Goal: Transaction & Acquisition: Purchase product/service

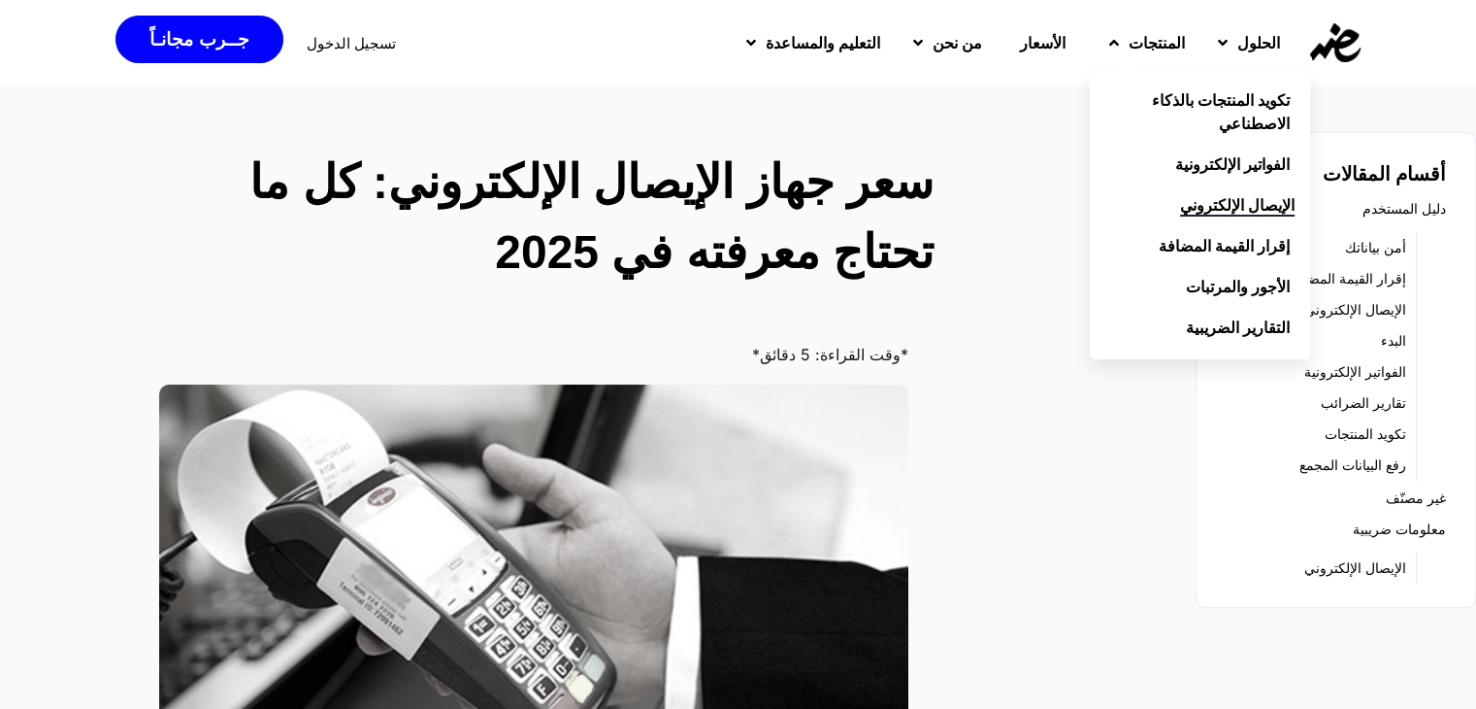
click at [1180, 206] on span "الإيصال الإلكتروني" at bounding box center [1237, 204] width 115 height 23
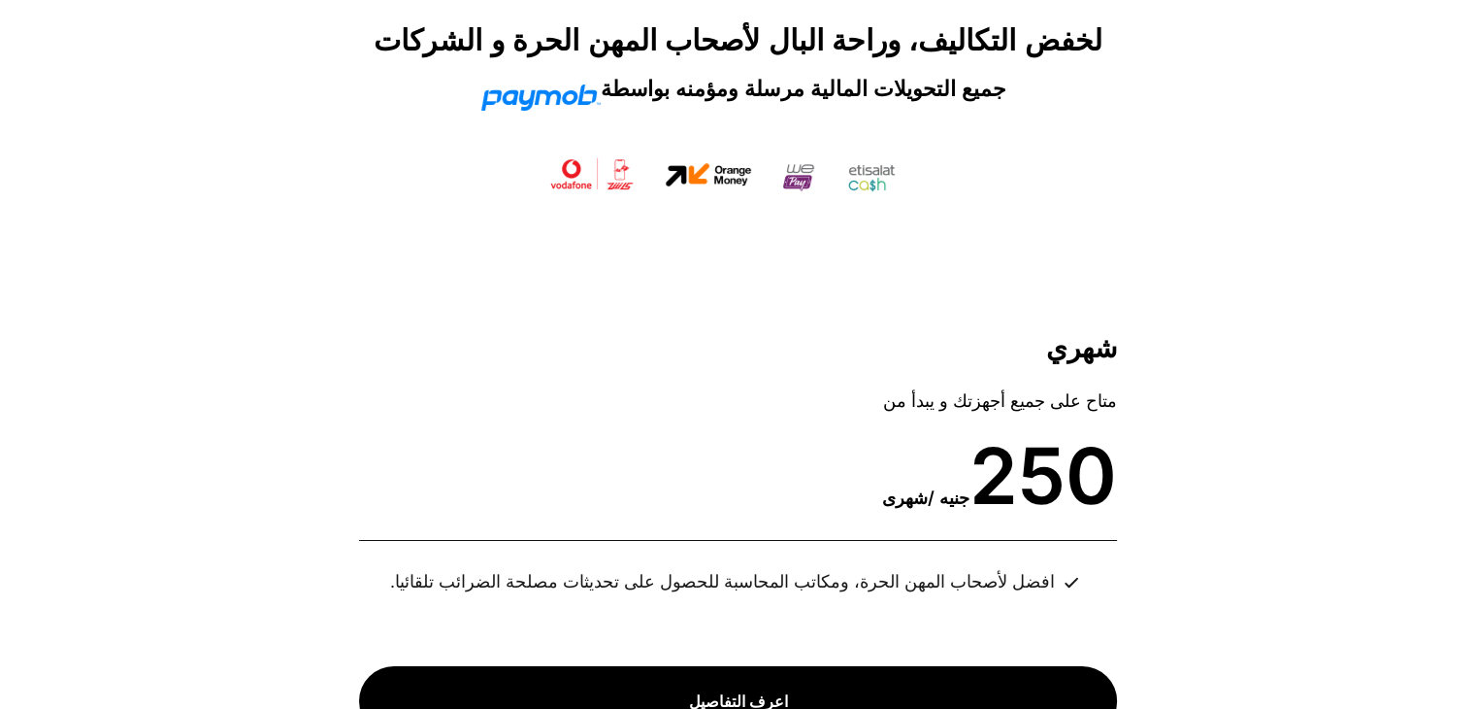
scroll to position [7085, 0]
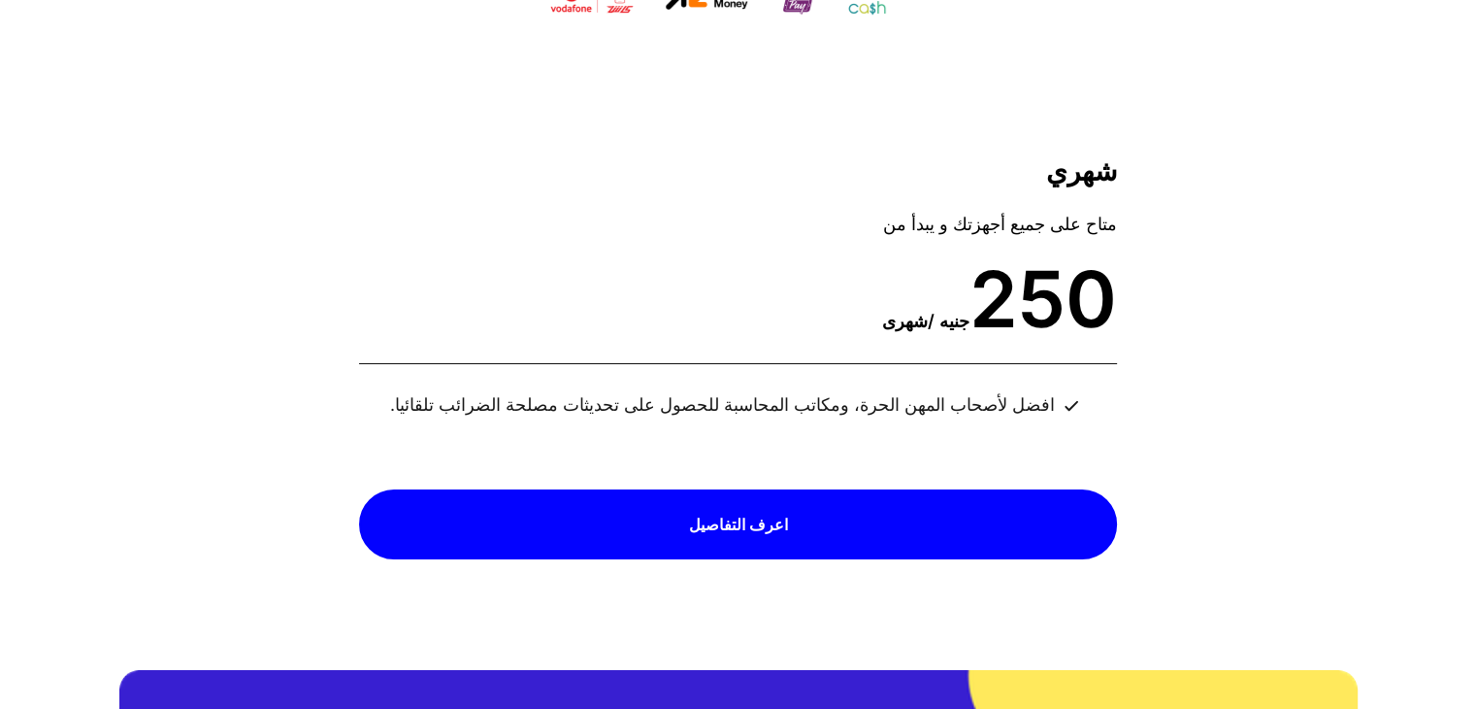
click at [1066, 535] on link "اعرف التفاصيل" at bounding box center [738, 524] width 758 height 71
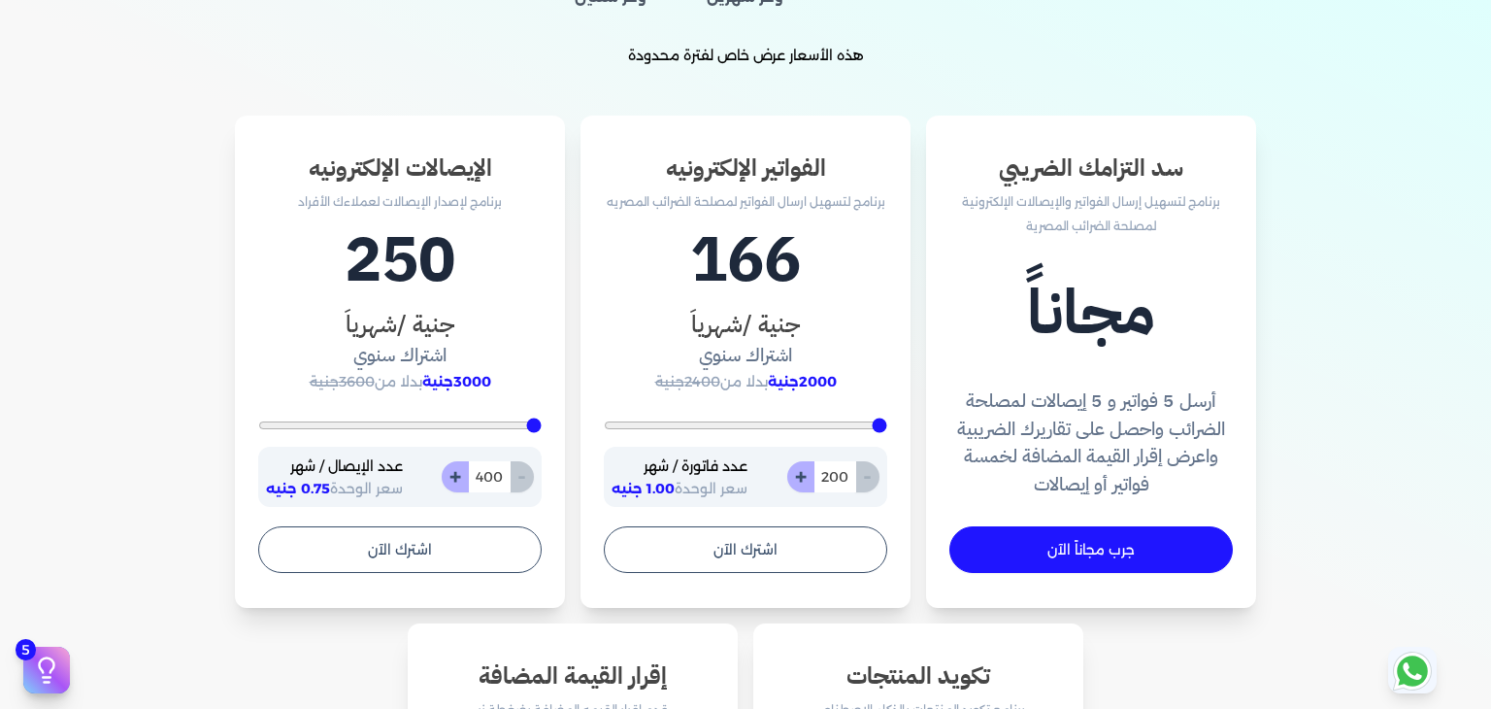
scroll to position [582, 0]
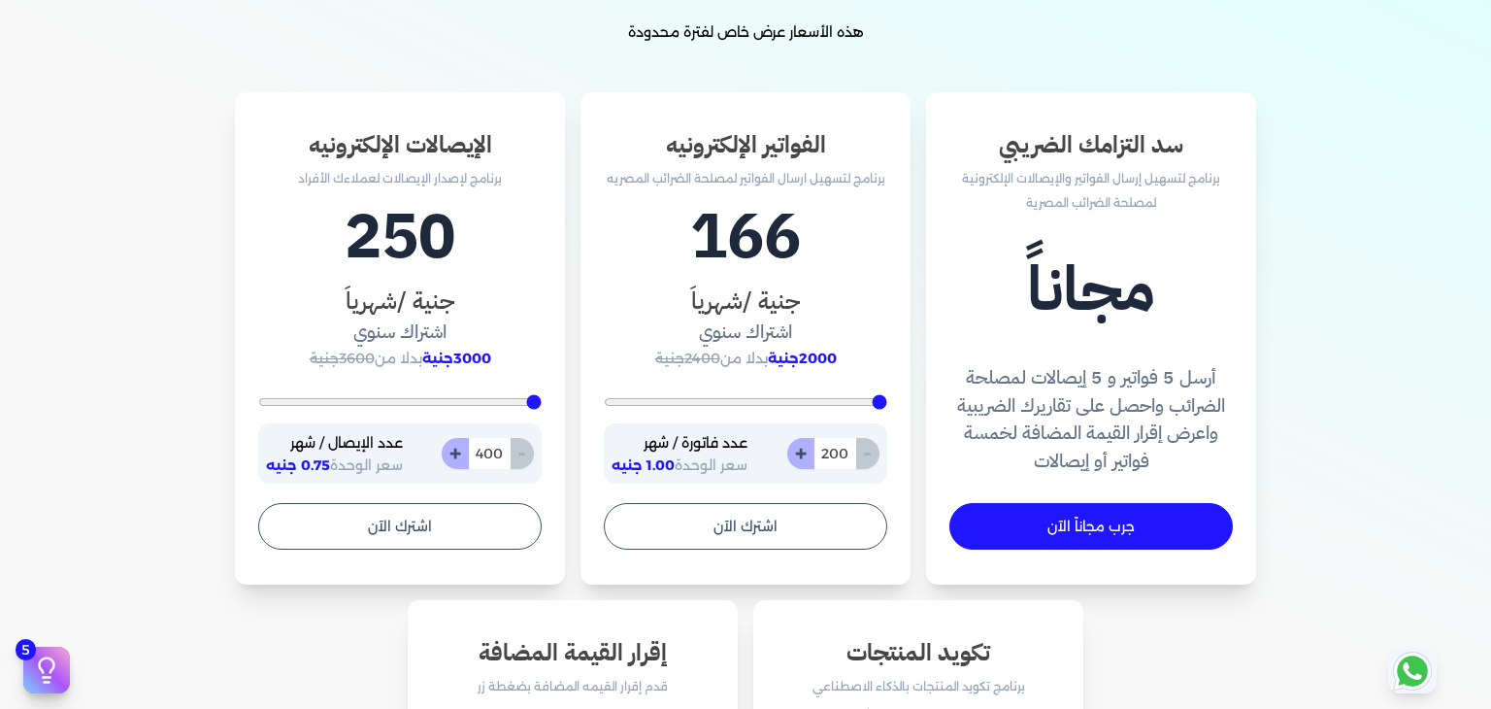
click at [805, 451] on button "+" at bounding box center [800, 453] width 27 height 31
type input "201"
click at [805, 451] on button "+" at bounding box center [800, 453] width 27 height 31
type input "202"
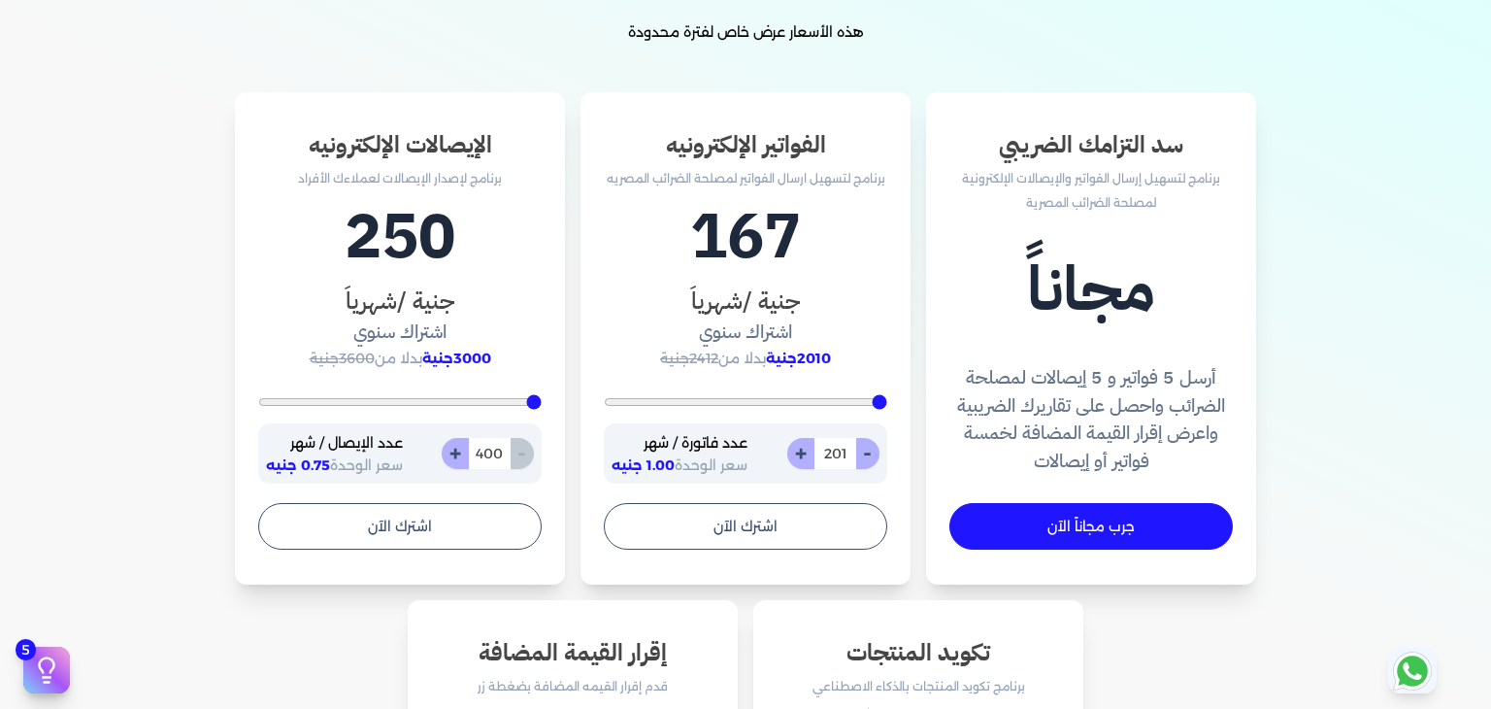
type input "202"
click at [805, 451] on button "+" at bounding box center [800, 453] width 27 height 31
type input "203"
click at [805, 451] on button "+" at bounding box center [800, 453] width 27 height 31
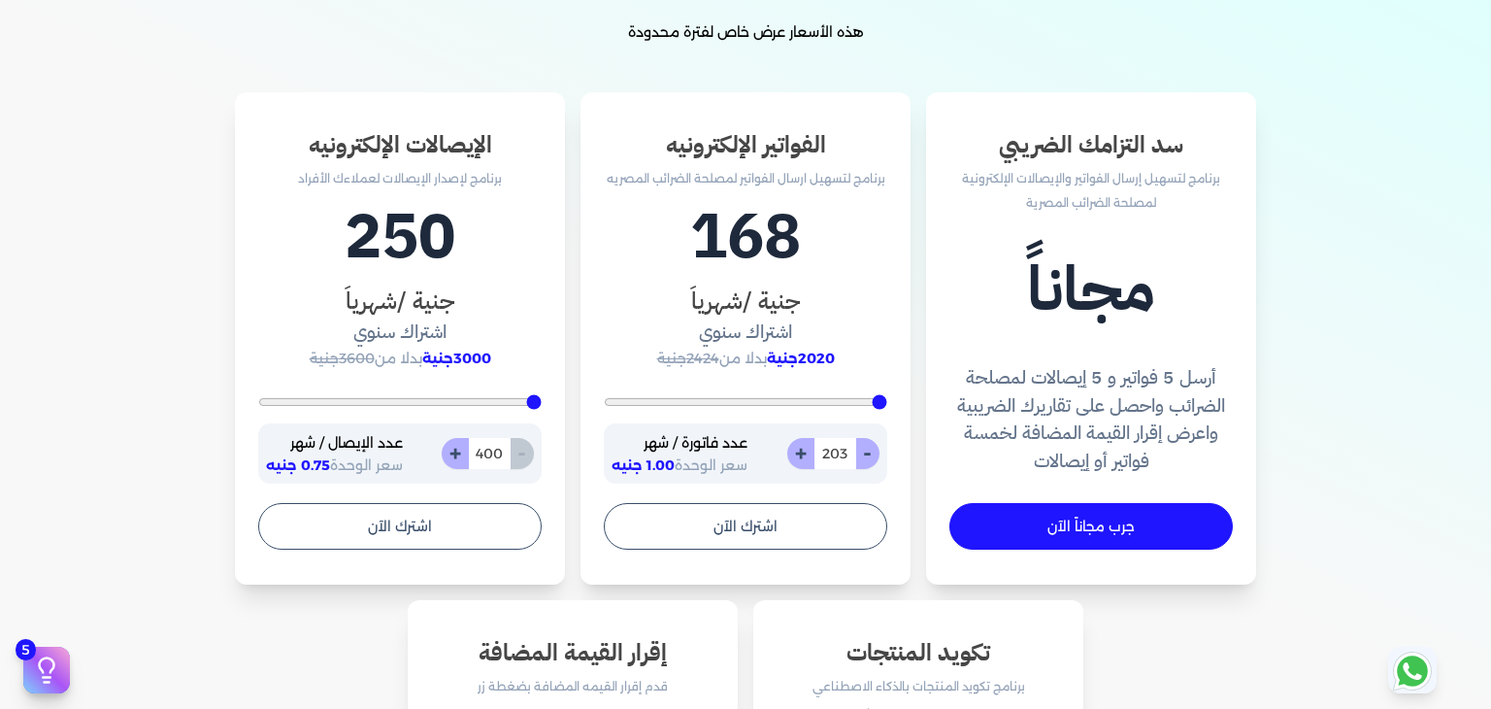
type input "204"
click at [805, 451] on button "+" at bounding box center [800, 453] width 27 height 31
type input "205"
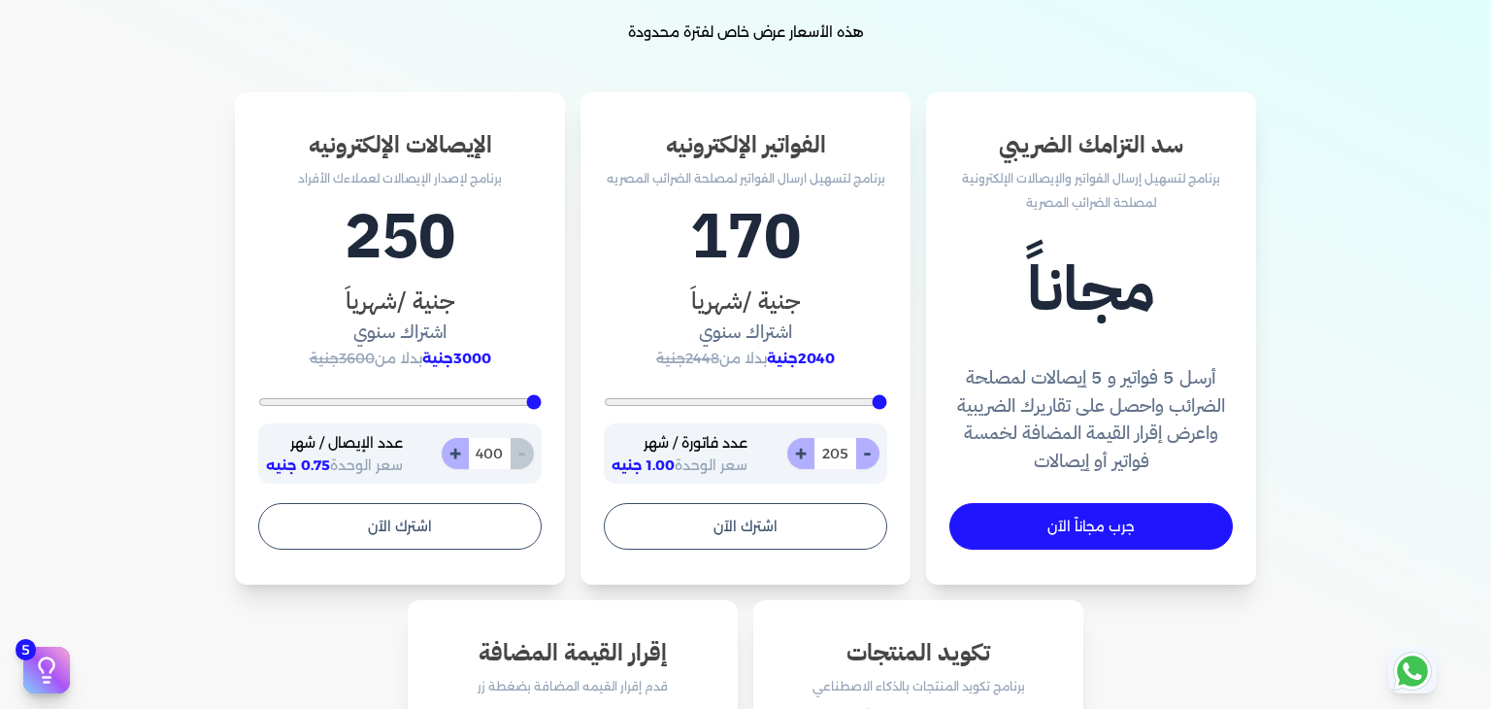
click at [805, 451] on button "+" at bounding box center [800, 453] width 27 height 31
type input "206"
click at [805, 451] on button "+" at bounding box center [800, 453] width 27 height 31
type input "207"
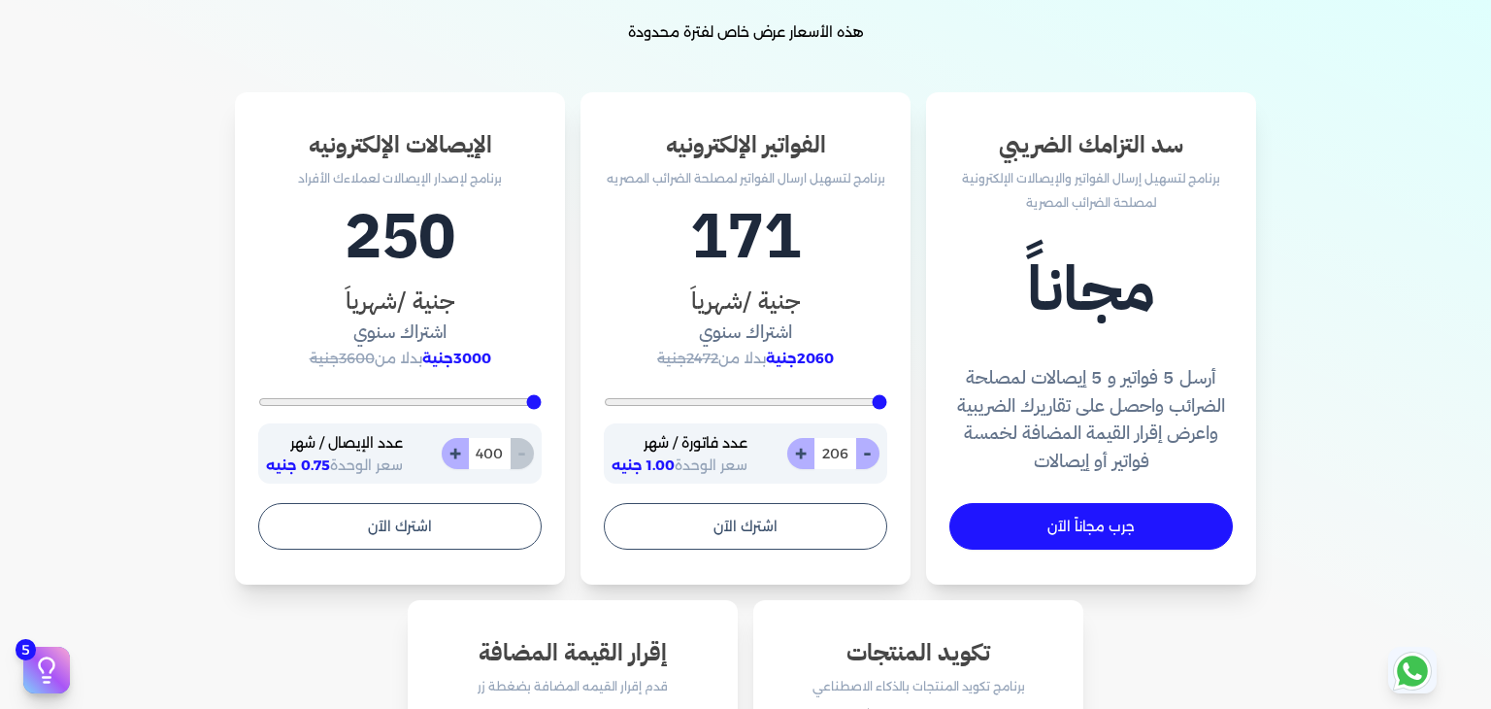
type input "207"
click at [834, 455] on input "207" at bounding box center [834, 453] width 43 height 31
type input "200"
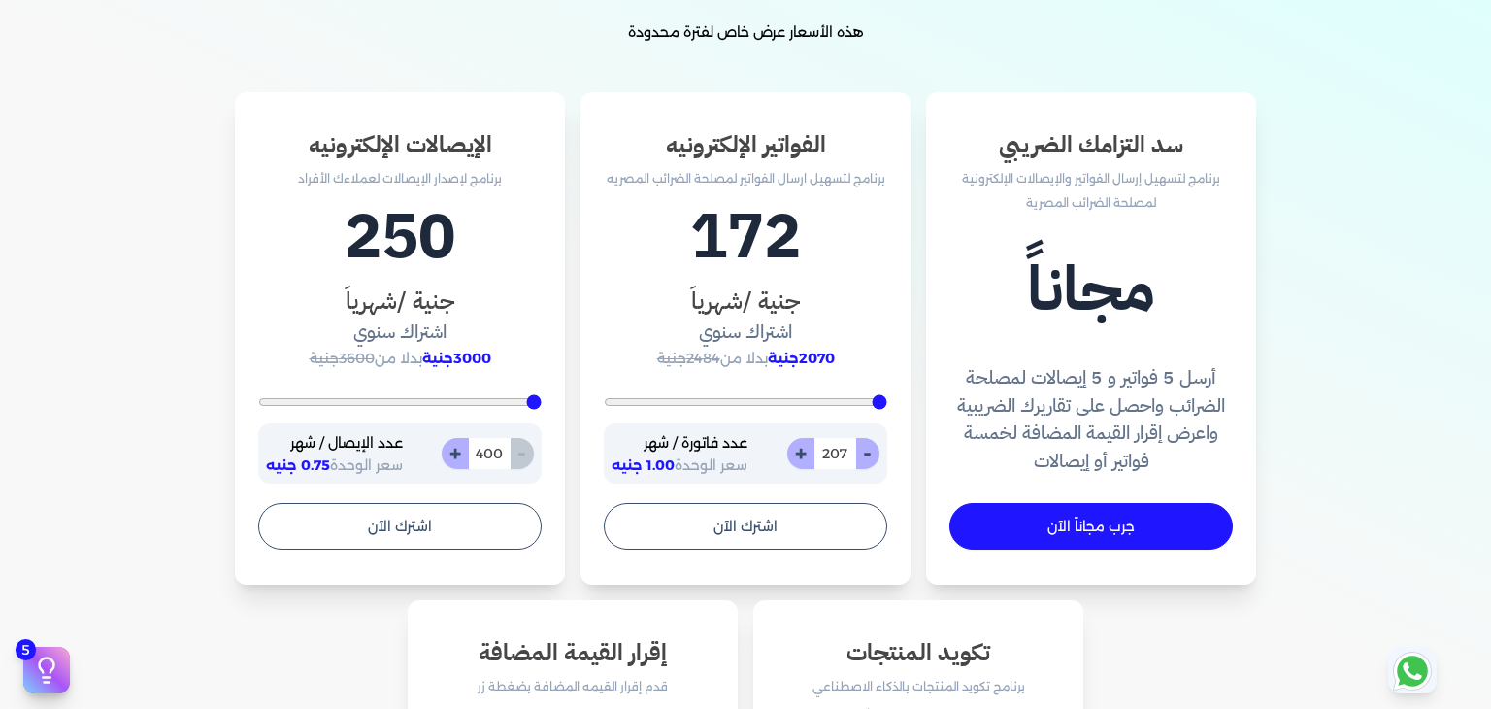
type input "6"
type input "200"
type input "60"
type input "600"
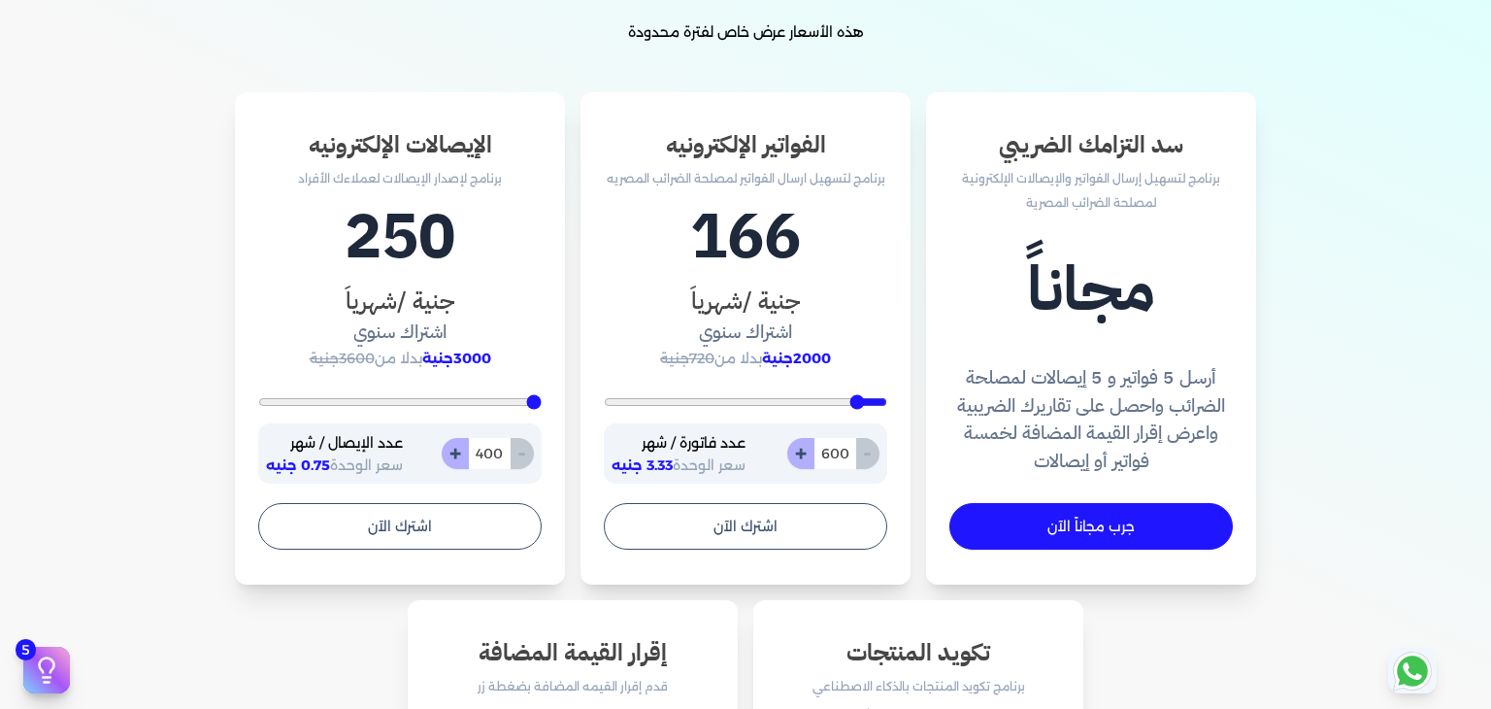
type input "5000"
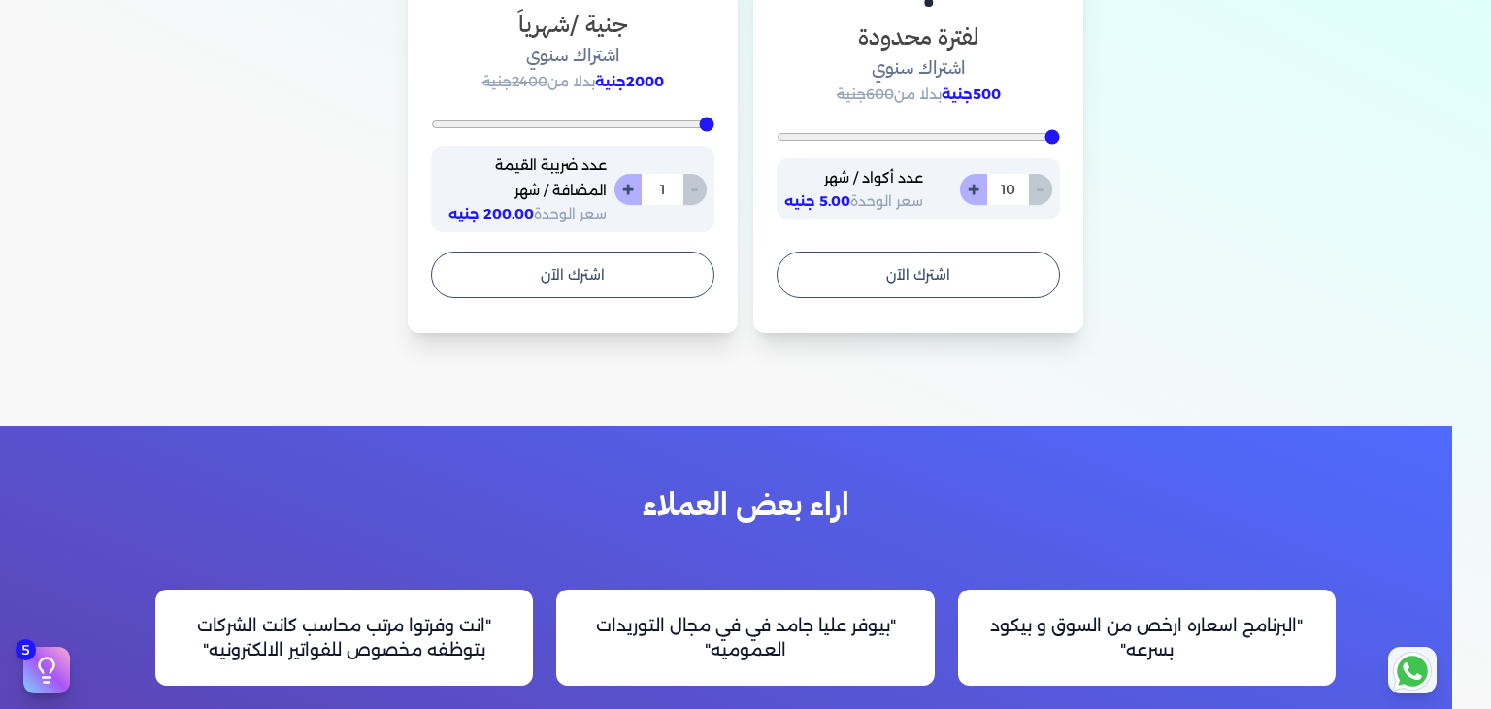
scroll to position [1359, 0]
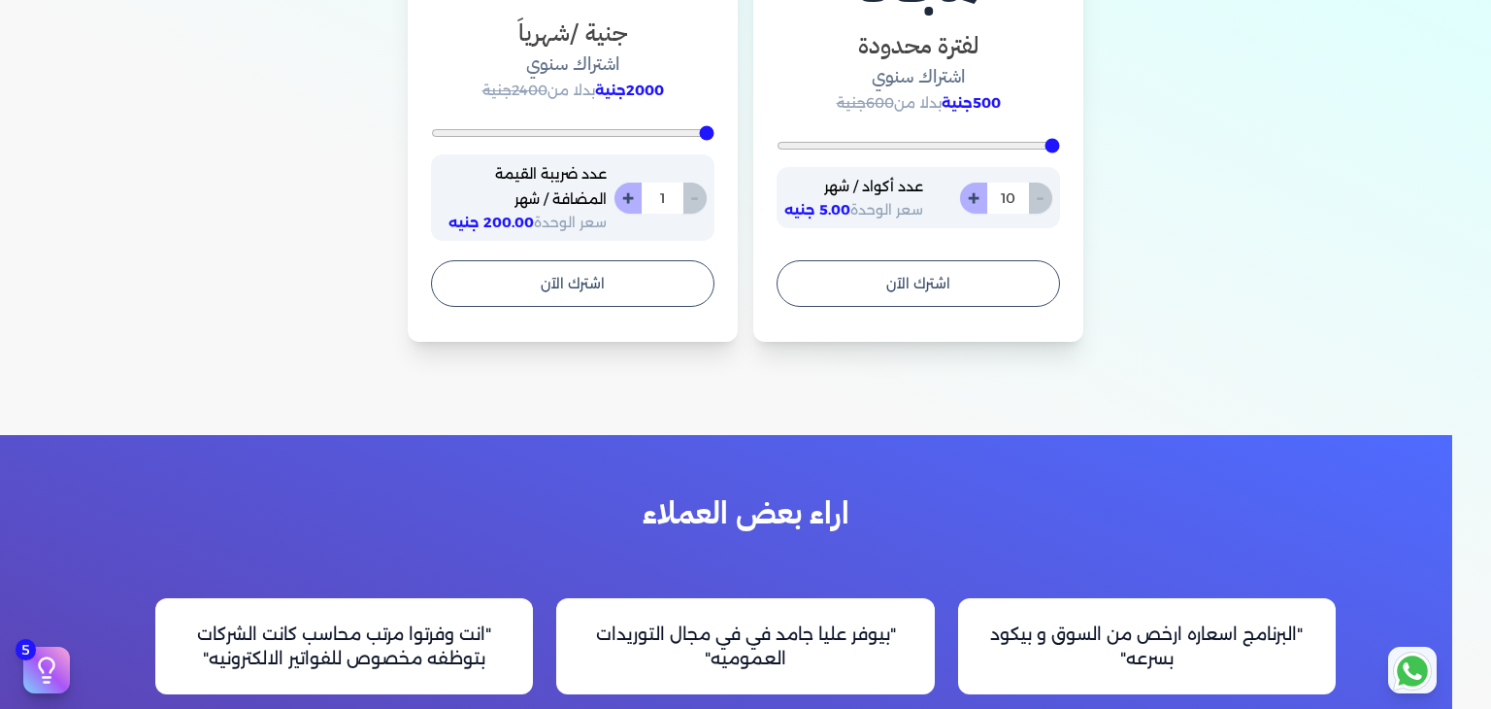
type input "6000"
